Goal: Contribute content

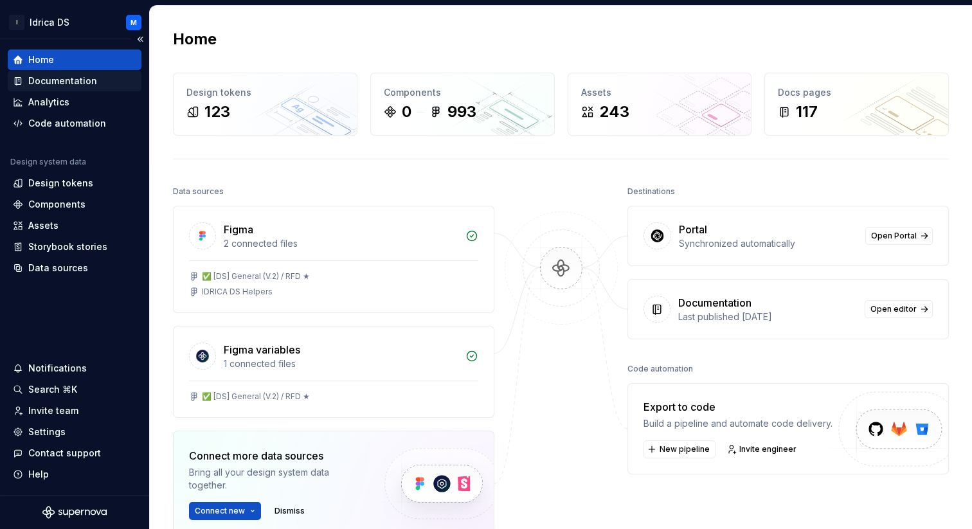
click at [49, 79] on div "Documentation" at bounding box center [62, 81] width 69 height 13
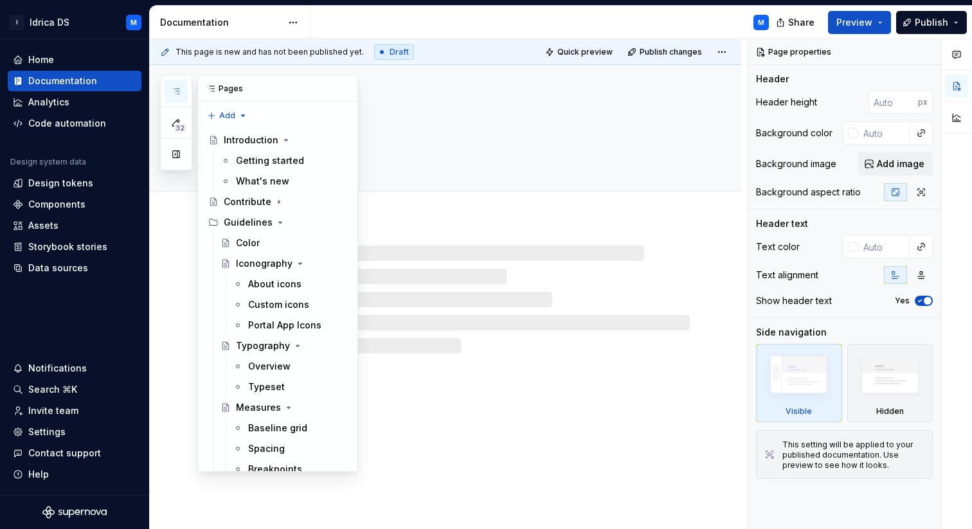
click at [176, 98] on button "button" at bounding box center [176, 91] width 23 height 23
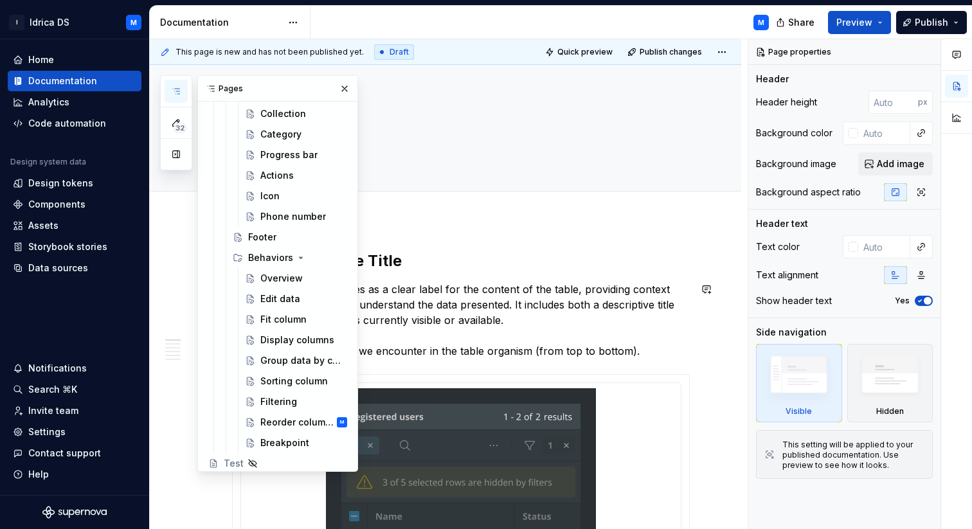
scroll to position [1935, 0]
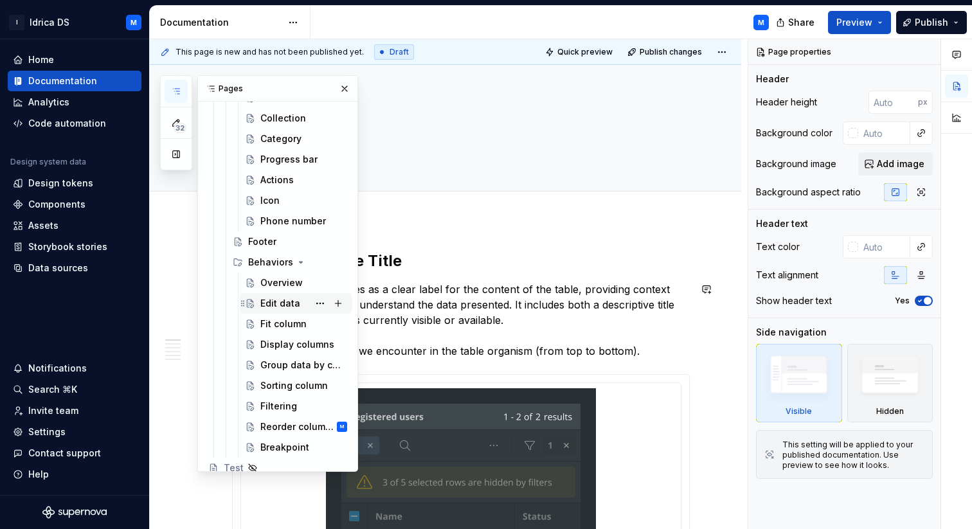
click at [280, 307] on div "Edit data" at bounding box center [280, 303] width 40 height 13
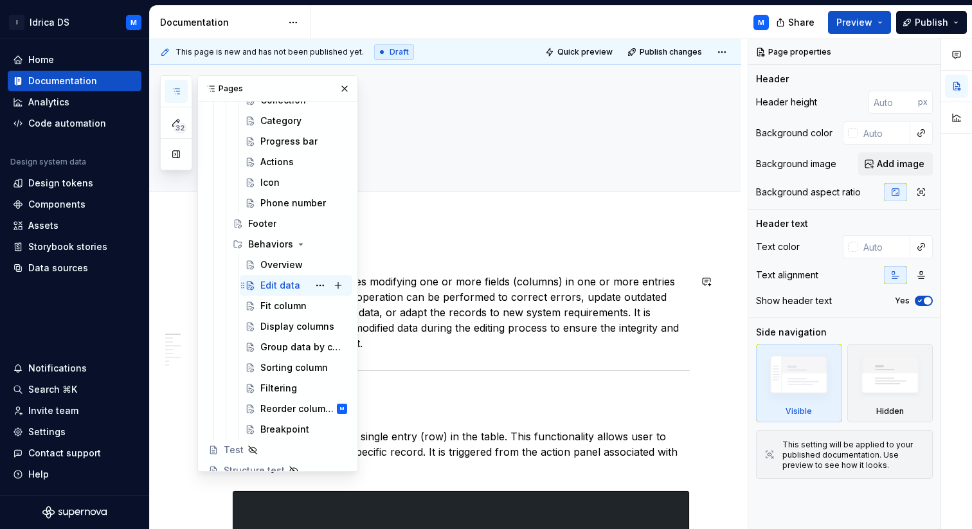
scroll to position [1961, 0]
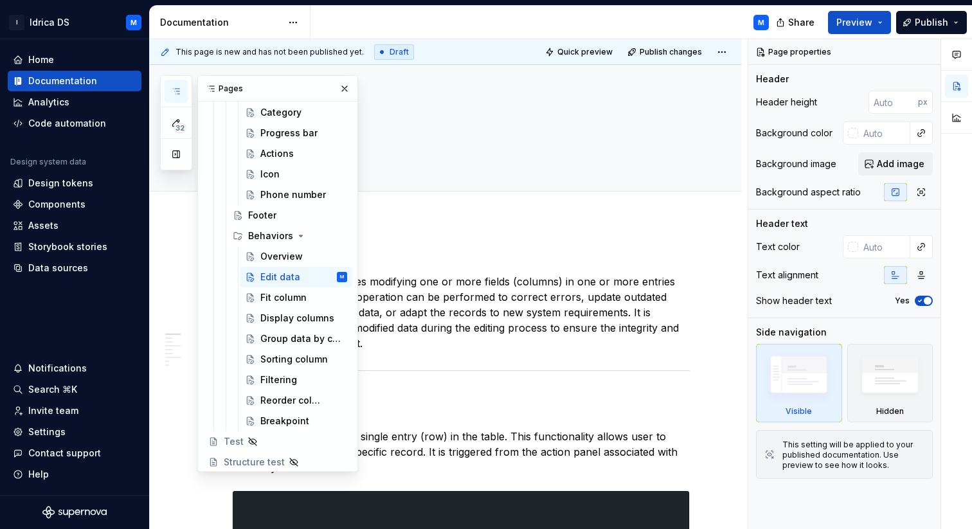
type textarea "*"
